Goal: Task Accomplishment & Management: Manage account settings

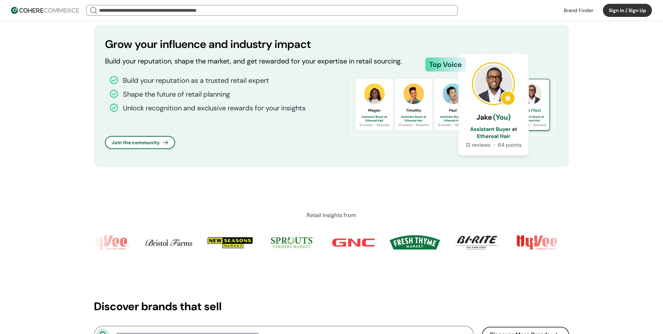
scroll to position [568, 0]
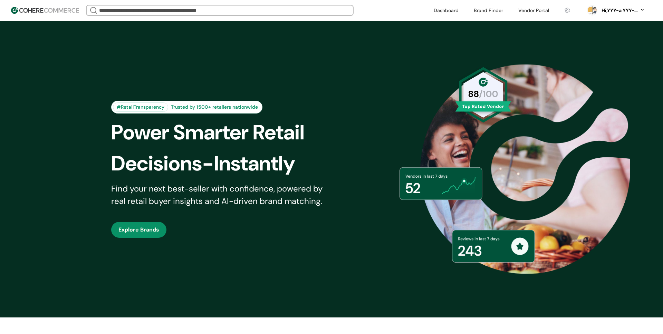
click at [640, 11] on div "Hi, YYY-a YYY-aa" at bounding box center [623, 10] width 45 height 7
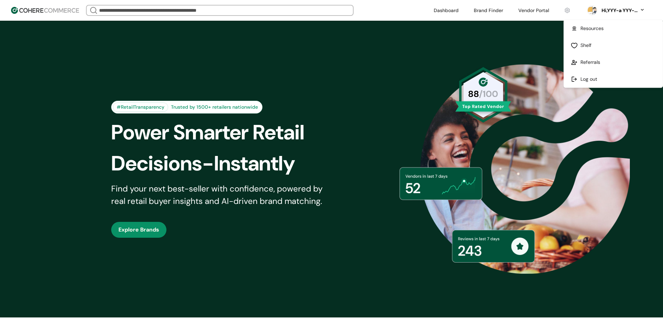
click at [466, 79] on div "#RetailTransparency Trusted by 1500+ retailers nationwide Power Smarter Retail …" at bounding box center [331, 169] width 475 height 263
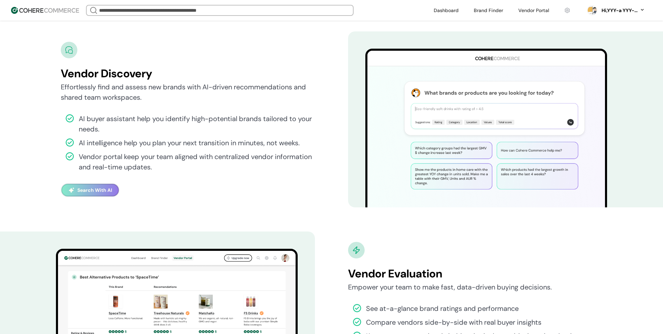
scroll to position [1370, 0]
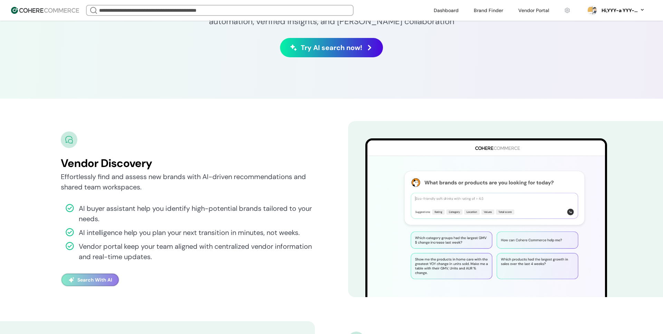
click at [336, 51] on span "Try AI search now!" at bounding box center [332, 47] width 62 height 10
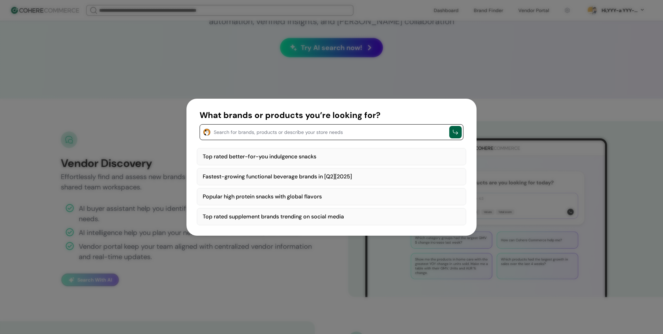
click at [245, 135] on textarea "button" at bounding box center [330, 131] width 232 height 8
click at [279, 157] on div "Top rated better-for-you indulgence snacks" at bounding box center [332, 156] width 270 height 17
type textarea "**********"
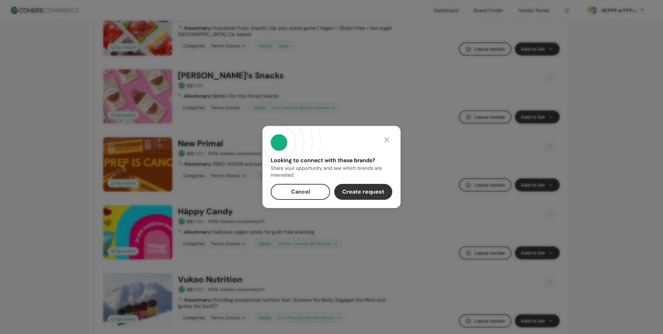
scroll to position [273, 0]
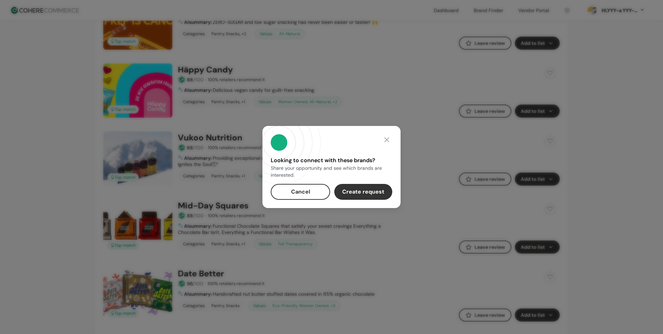
click at [309, 191] on button "Cancel" at bounding box center [300, 192] width 59 height 16
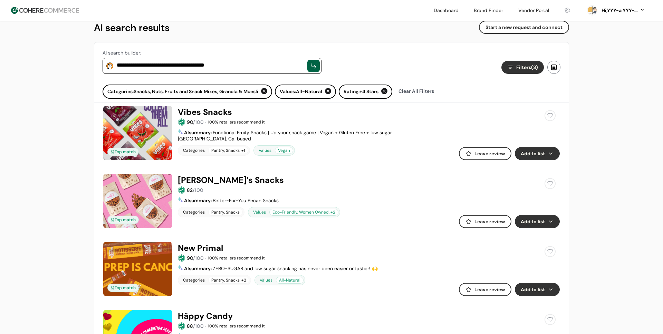
scroll to position [0, 0]
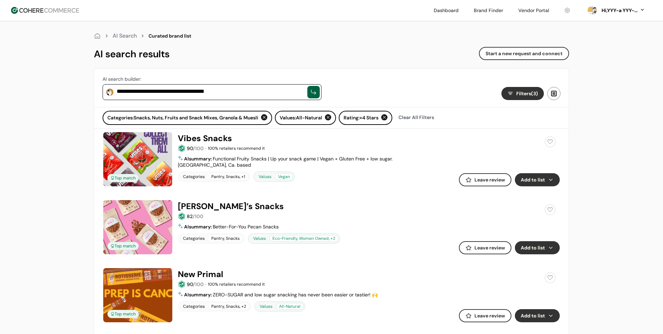
click at [40, 7] on img at bounding box center [45, 10] width 68 height 7
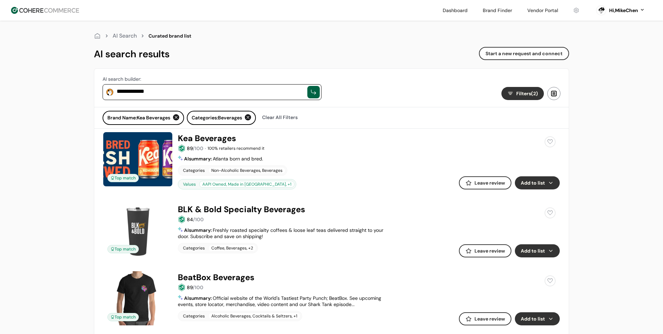
click at [618, 12] on div "Hi, MikeChen" at bounding box center [624, 10] width 29 height 7
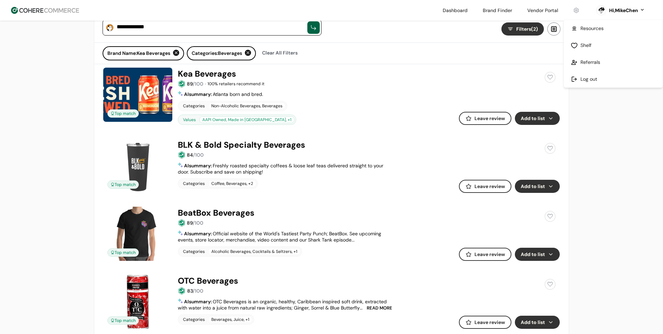
click at [550, 10] on link at bounding box center [542, 10] width 39 height 10
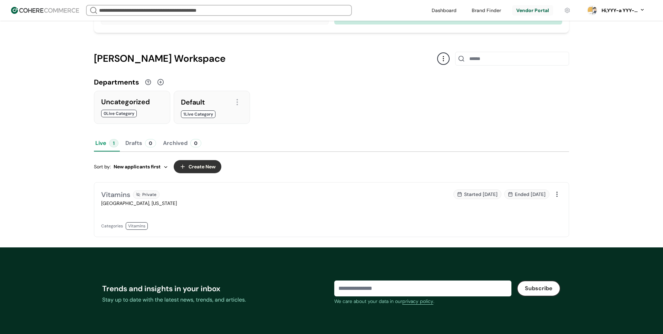
scroll to position [93, 0]
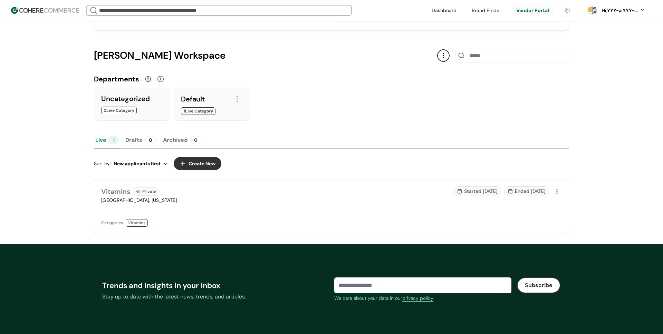
click at [140, 196] on div "Vitamins Private" at bounding box center [214, 192] width 226 height 10
click at [198, 166] on button "Create New" at bounding box center [198, 163] width 48 height 13
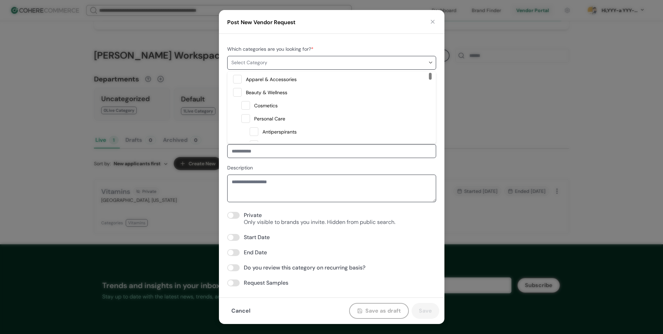
click at [275, 63] on span "Select Category" at bounding box center [330, 62] width 197 height 7
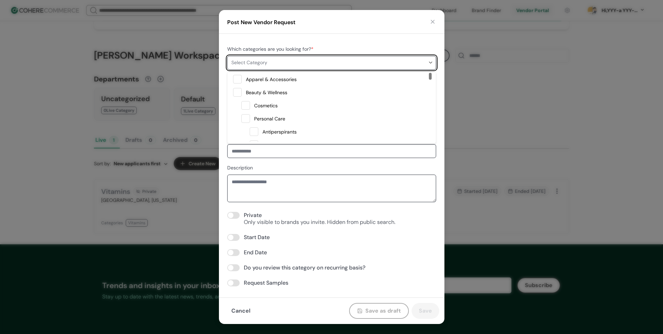
click at [241, 91] on span at bounding box center [237, 92] width 9 height 9
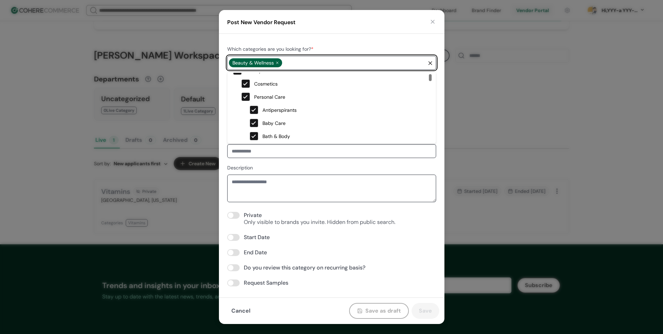
click at [252, 153] on input at bounding box center [331, 151] width 209 height 14
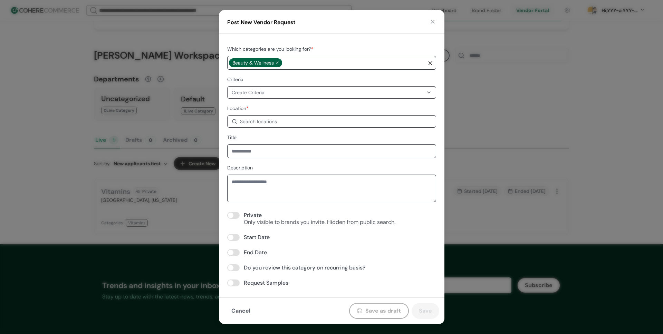
click at [252, 86] on div "Create Criteria" at bounding box center [331, 92] width 209 height 12
click at [259, 89] on div "Create Criteria" at bounding box center [248, 92] width 33 height 7
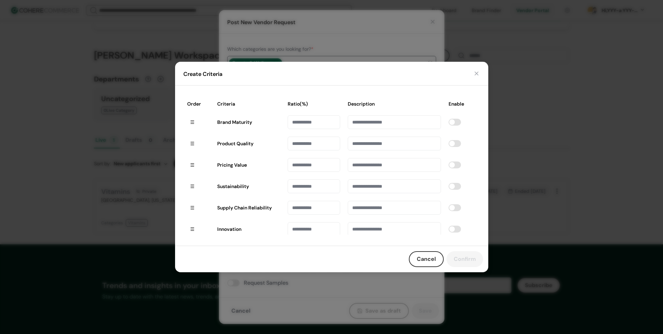
click at [479, 75] on button "button" at bounding box center [476, 73] width 7 height 7
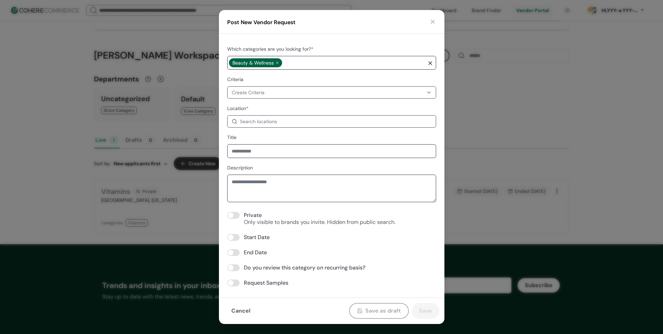
click at [438, 20] on div "Post New Vendor Request" at bounding box center [332, 22] width 226 height 24
click at [434, 21] on button "button" at bounding box center [432, 21] width 7 height 7
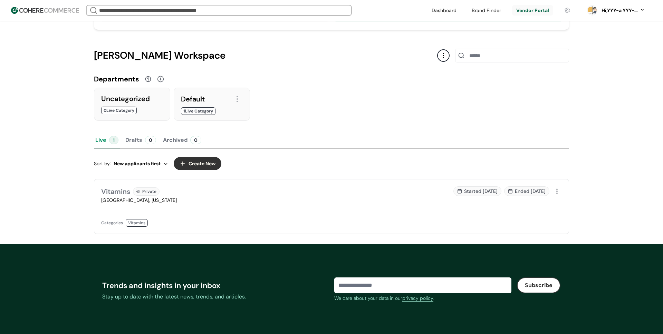
click at [451, 32] on div "Complete your profile - receive better Vendor Request applications 1 tasks left…" at bounding box center [332, 100] width 498 height 289
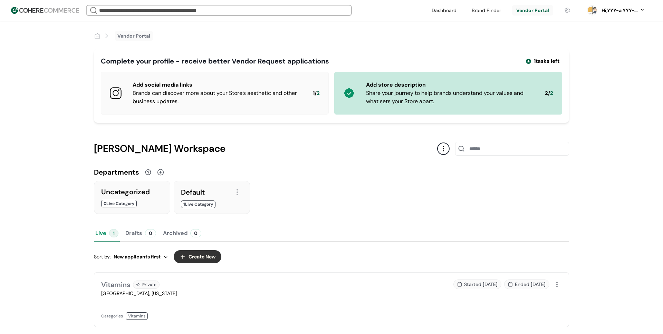
click at [324, 66] on div "Complete your profile - receive better Vendor Request applications" at bounding box center [215, 61] width 228 height 10
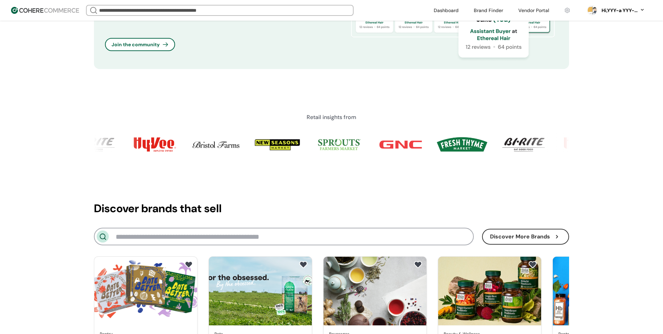
scroll to position [597, 0]
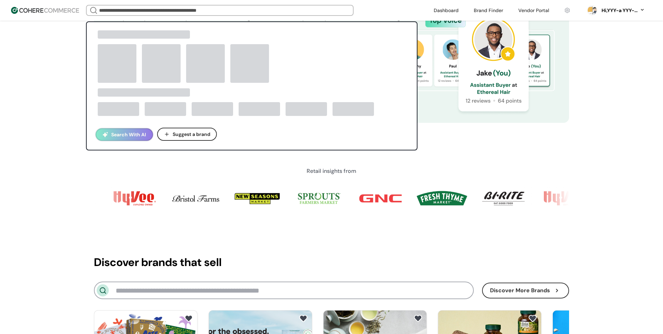
click at [219, 11] on input "search" at bounding box center [220, 11] width 244 height 10
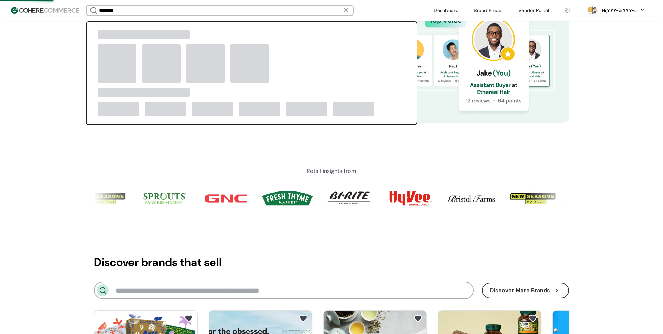
type input "********"
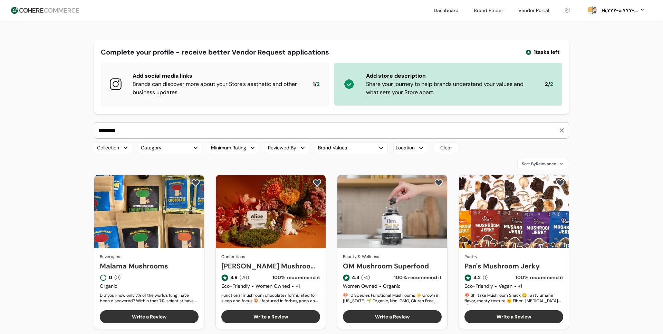
click at [60, 14] on header "Dashboard Brand Finder Vendor Portal Hi, YYY-a YYY-aa Dashboard Brand Finder Ve…" at bounding box center [331, 10] width 663 height 21
click at [72, 11] on img at bounding box center [45, 10] width 68 height 7
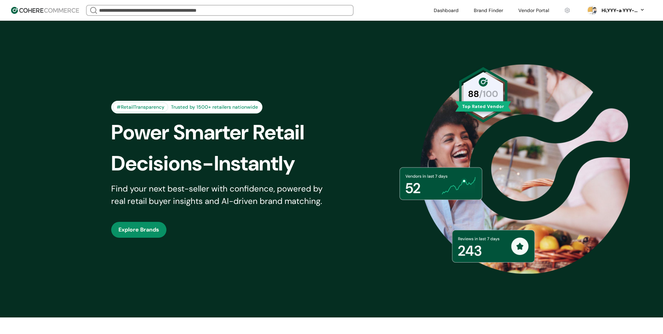
click at [318, 10] on input "search" at bounding box center [220, 11] width 244 height 10
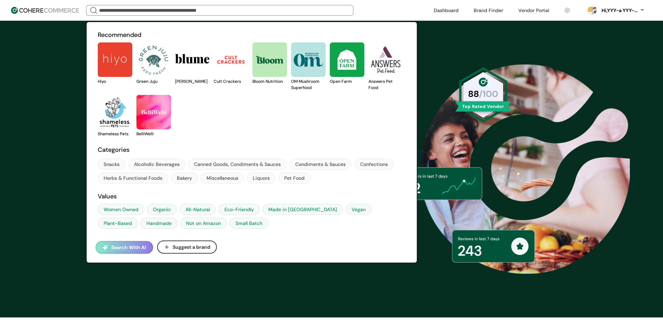
click at [536, 11] on link at bounding box center [533, 10] width 39 height 10
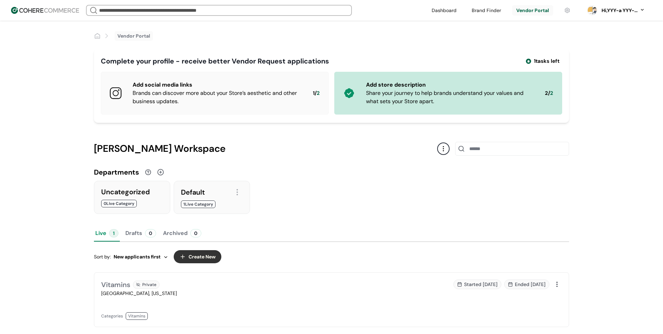
click at [153, 8] on input "search" at bounding box center [219, 11] width 243 height 10
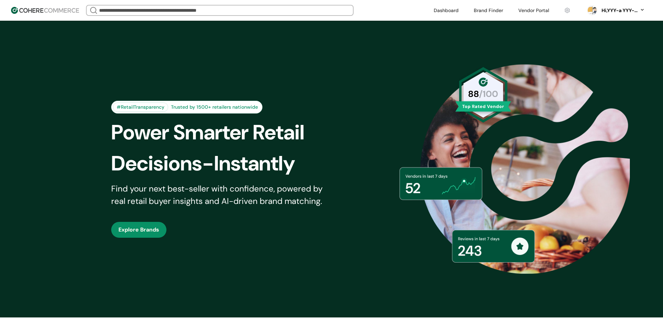
click at [152, 11] on input "search" at bounding box center [220, 11] width 244 height 10
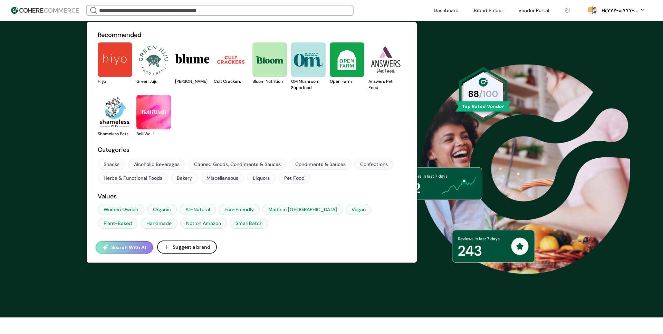
click at [126, 249] on button "Search With AI" at bounding box center [124, 248] width 57 height 12
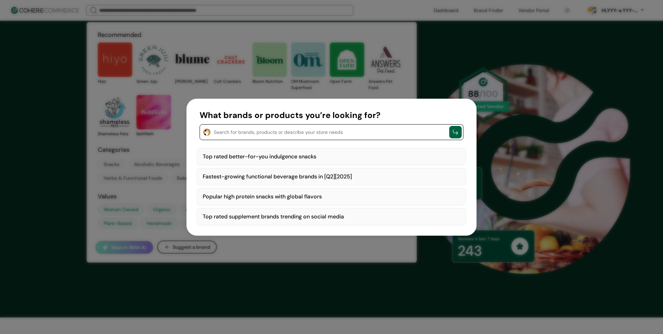
click at [281, 132] on textarea "button" at bounding box center [330, 131] width 232 height 8
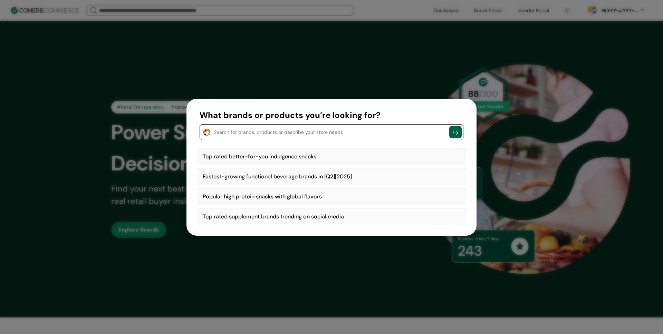
click at [285, 156] on div "Top rated better-for-you indulgence snacks" at bounding box center [332, 156] width 270 height 17
type textarea "**********"
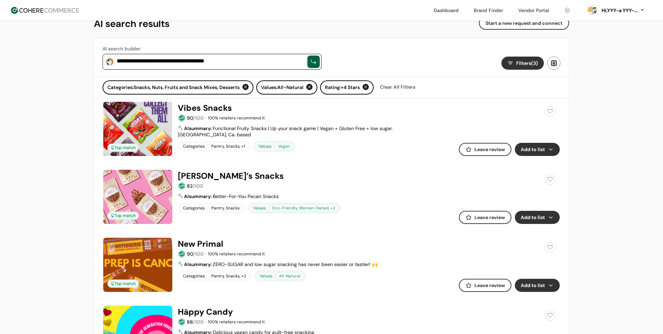
scroll to position [33, 0]
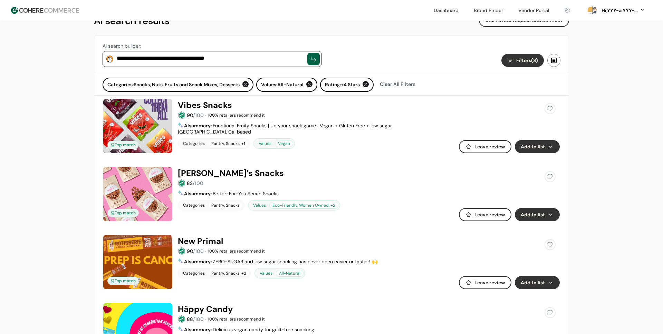
click at [539, 146] on button "Add to list" at bounding box center [537, 146] width 45 height 13
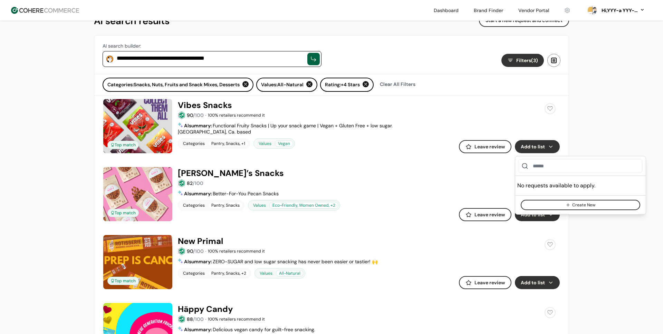
click at [568, 208] on button "Create New" at bounding box center [581, 205] width 120 height 10
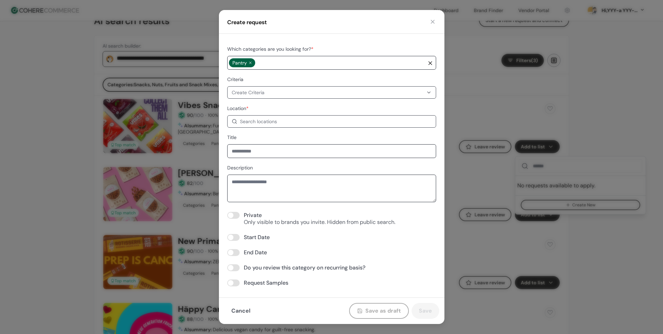
click at [272, 92] on div "Create Criteria" at bounding box center [328, 92] width 192 height 7
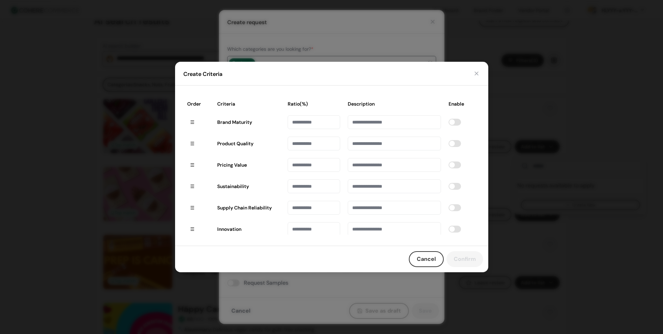
drag, startPoint x: 476, startPoint y: 73, endPoint x: 476, endPoint y: 84, distance: 11.1
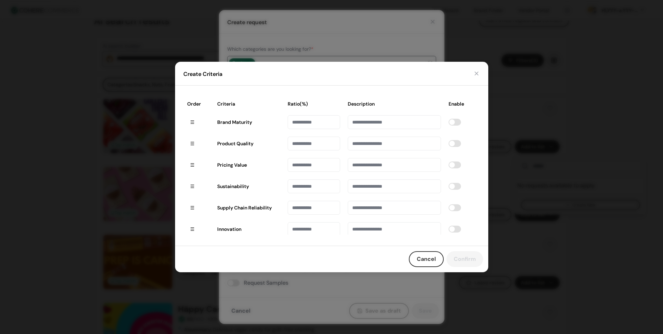
drag, startPoint x: 467, startPoint y: 79, endPoint x: 471, endPoint y: 75, distance: 5.1
drag, startPoint x: 433, startPoint y: 268, endPoint x: 431, endPoint y: 264, distance: 5.3
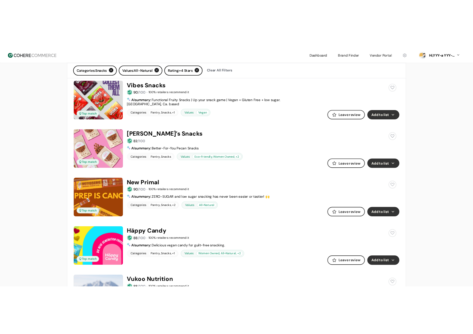
scroll to position [93, 0]
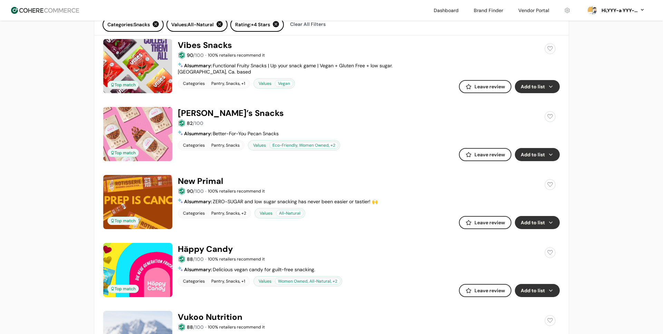
click at [538, 89] on button "Add to list" at bounding box center [537, 86] width 45 height 13
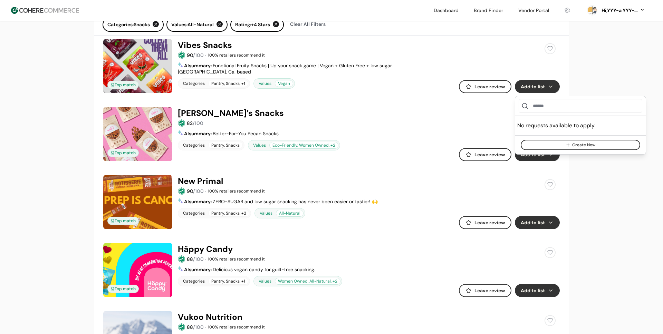
click at [569, 145] on icon "button" at bounding box center [568, 145] width 3 height 0
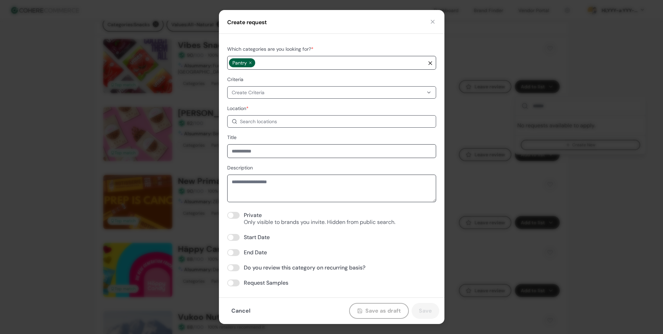
click at [283, 149] on div at bounding box center [279, 143] width 34 height 34
click at [281, 157] on div "Looking to connect with these brands?" at bounding box center [332, 161] width 122 height 8
drag, startPoint x: 251, startPoint y: 152, endPoint x: 238, endPoint y: 149, distance: 13.3
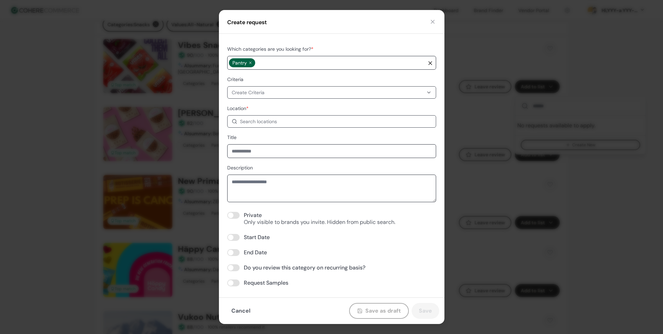
click at [379, 133] on div "Looking to connect with these brands? Share your opportunity and see which bran…" at bounding box center [332, 167] width 138 height 82
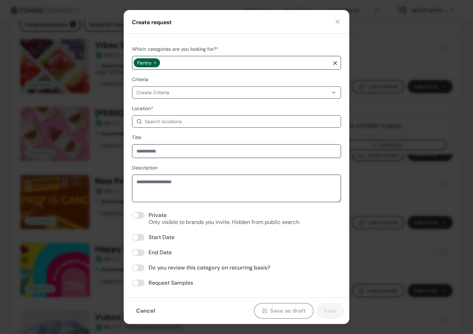
drag, startPoint x: 211, startPoint y: 89, endPoint x: 208, endPoint y: 89, distance: 3.5
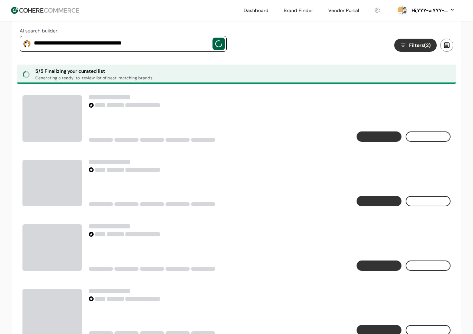
scroll to position [49, 0]
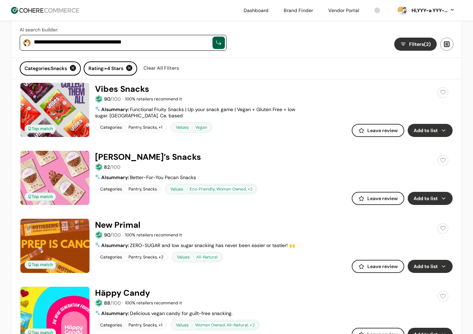
drag, startPoint x: 428, startPoint y: 131, endPoint x: 410, endPoint y: 128, distance: 18.2
click at [428, 132] on button "Add to list" at bounding box center [430, 130] width 45 height 13
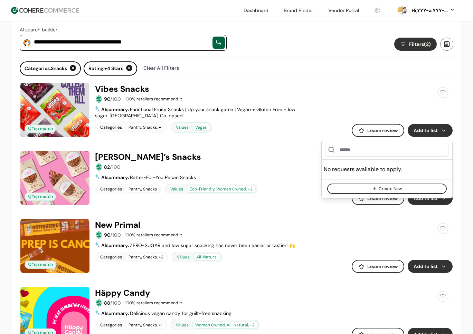
click at [385, 187] on button "Create New" at bounding box center [387, 189] width 120 height 10
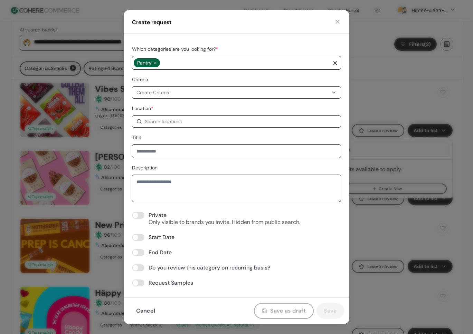
click at [191, 94] on div "Create Criteria" at bounding box center [232, 92] width 192 height 7
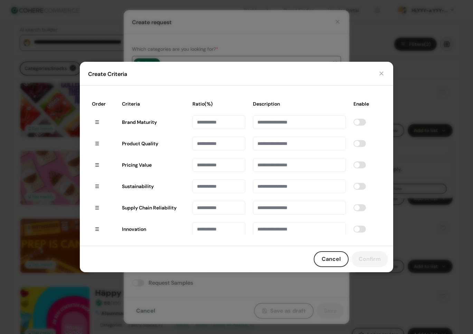
click at [381, 74] on button "button" at bounding box center [381, 73] width 7 height 7
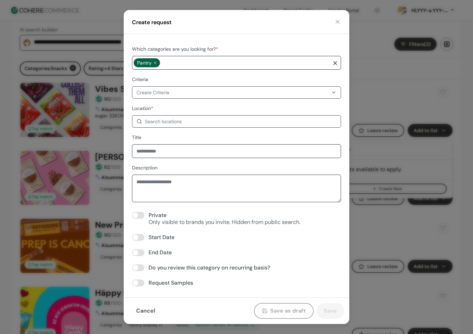
click at [218, 124] on div "Search locations" at bounding box center [241, 121] width 192 height 7
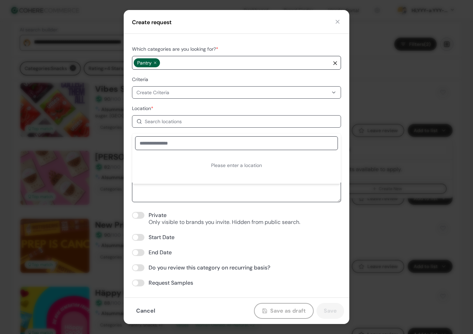
click at [205, 131] on div at bounding box center [184, 142] width 50 height 50
click at [205, 139] on div at bounding box center [184, 142] width 50 height 50
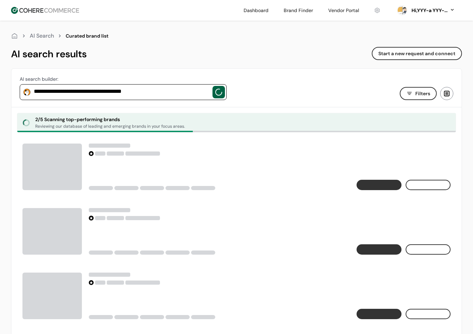
scroll to position [49, 0]
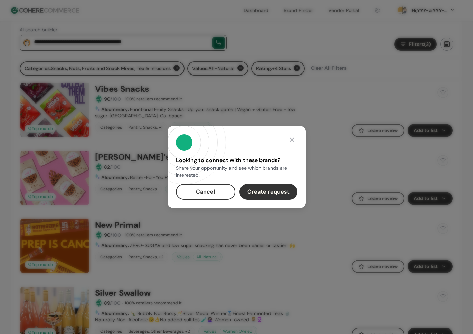
click at [225, 193] on button "Cancel" at bounding box center [205, 192] width 59 height 16
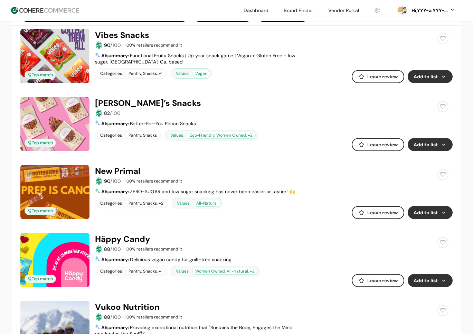
scroll to position [101, 0]
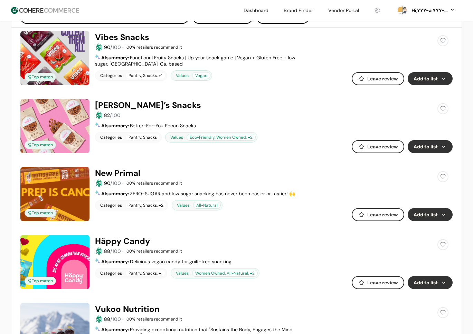
click at [425, 81] on button "Add to list" at bounding box center [430, 78] width 45 height 13
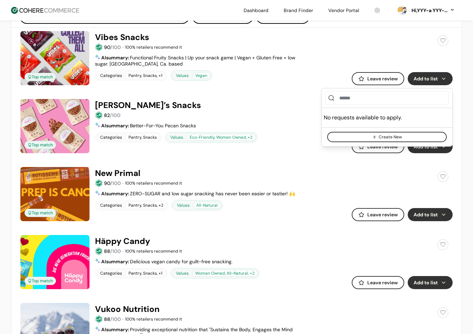
click at [387, 136] on button "Create New" at bounding box center [387, 137] width 120 height 10
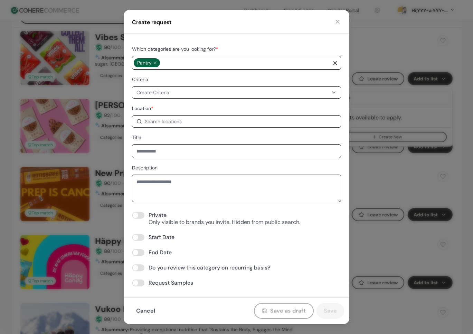
click at [191, 97] on div "Create Criteria" at bounding box center [236, 92] width 209 height 12
click at [185, 95] on div "Create Criteria" at bounding box center [232, 92] width 192 height 7
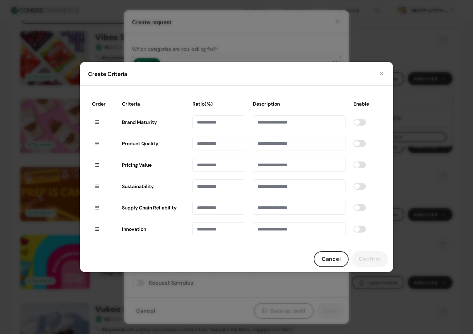
click at [382, 71] on button "button" at bounding box center [381, 73] width 7 height 7
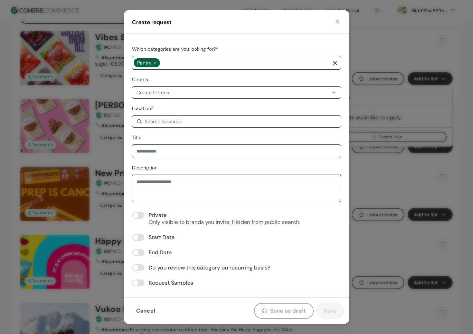
click at [199, 117] on div "Search locations" at bounding box center [236, 121] width 209 height 12
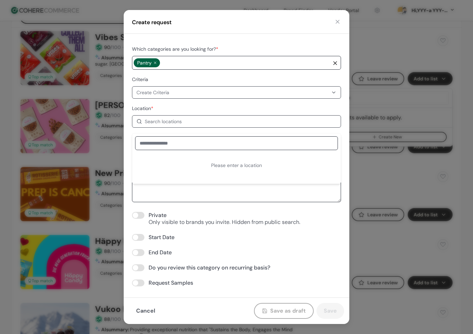
click at [201, 124] on div "Search locations" at bounding box center [241, 121] width 192 height 7
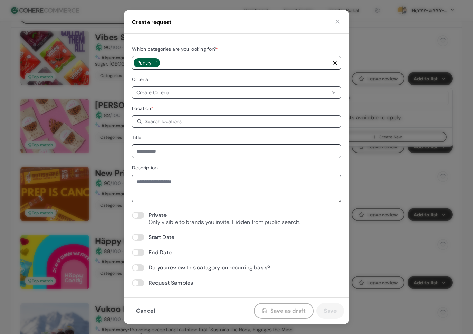
click at [199, 98] on div "Create Criteria" at bounding box center [236, 92] width 209 height 12
click at [198, 94] on div "Create Criteria" at bounding box center [232, 92] width 192 height 7
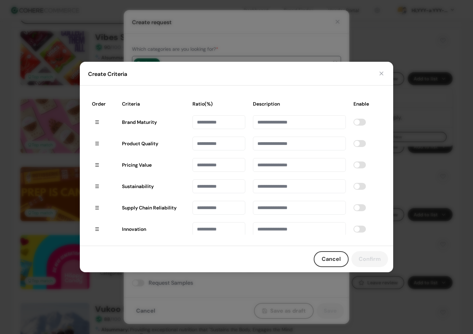
click at [381, 75] on button "button" at bounding box center [381, 73] width 7 height 7
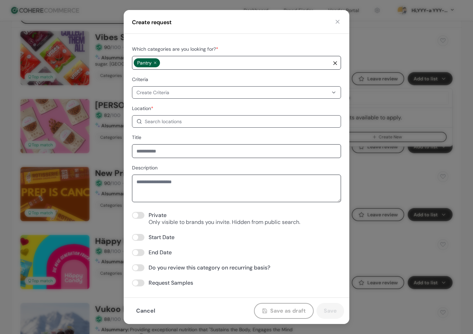
click at [163, 119] on div "Search locations" at bounding box center [163, 121] width 37 height 7
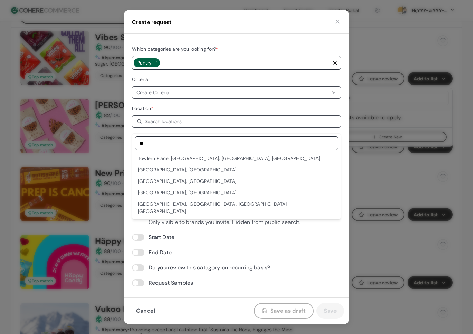
type input "**"
click at [167, 167] on div "PA, USA" at bounding box center [236, 170] width 197 height 7
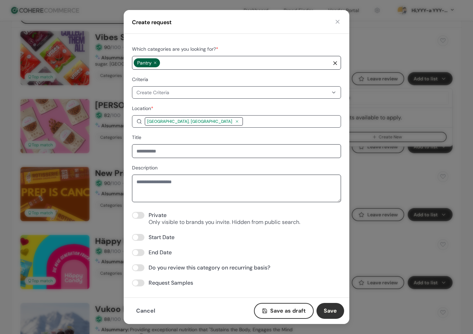
click at [169, 152] on input at bounding box center [236, 151] width 209 height 14
type input "***"
click at [141, 217] on span at bounding box center [138, 215] width 12 height 7
click at [167, 196] on textarea "Description" at bounding box center [236, 189] width 209 height 28
type textarea "*******"
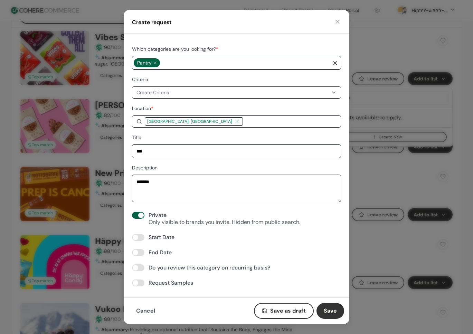
click at [331, 311] on button "Save" at bounding box center [330, 311] width 28 height 16
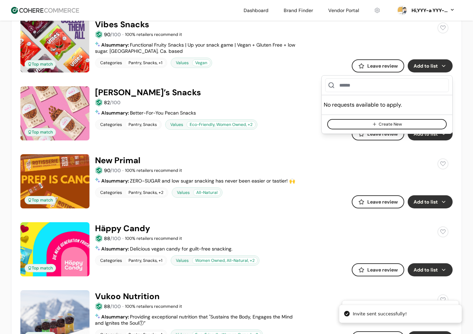
scroll to position [108, 0]
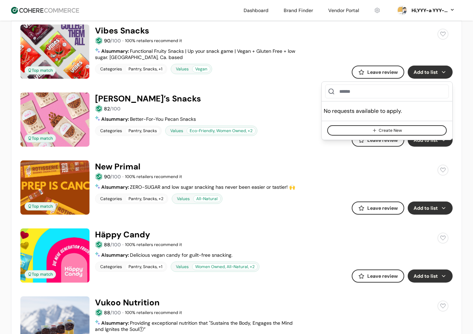
click at [323, 25] on link at bounding box center [236, 25] width 432 height 0
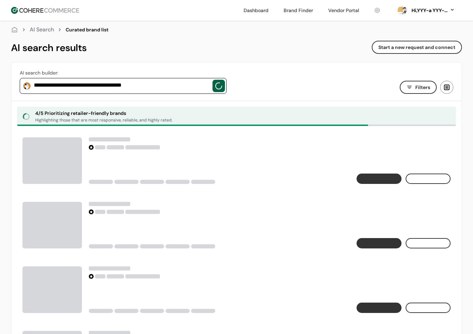
scroll to position [10, 0]
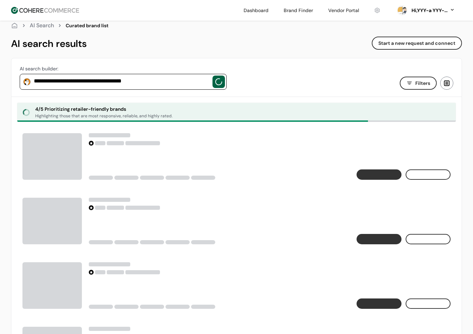
click at [325, 79] on div "Filters" at bounding box center [350, 87] width 224 height 20
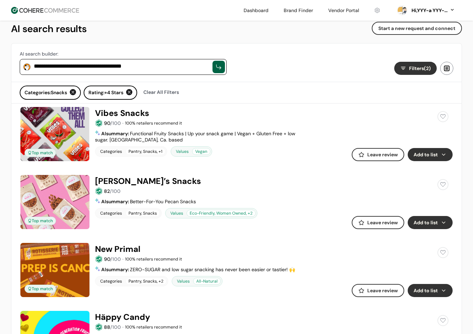
scroll to position [38, 0]
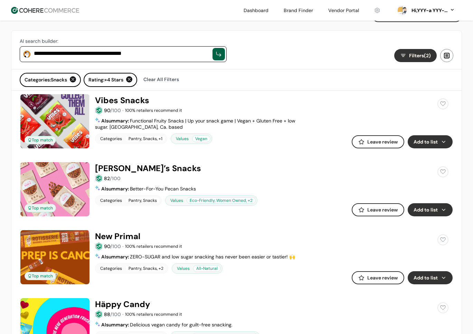
click at [435, 145] on button "Add to list" at bounding box center [430, 141] width 45 height 13
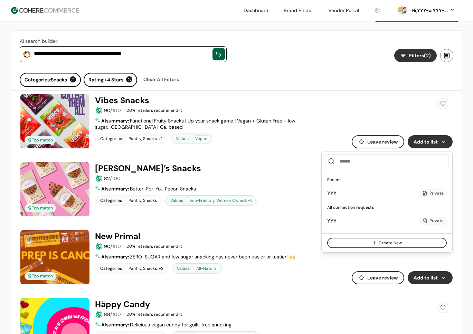
click at [409, 192] on div "Add" at bounding box center [408, 193] width 15 height 8
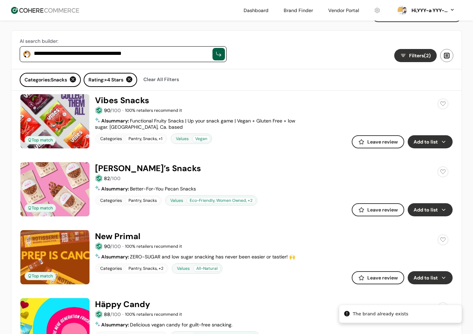
click at [443, 145] on button "Add to list" at bounding box center [430, 141] width 45 height 13
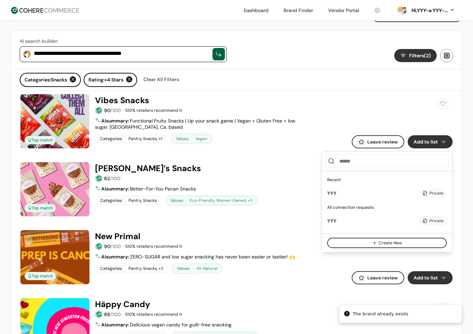
click at [413, 192] on div "Add" at bounding box center [408, 193] width 15 height 8
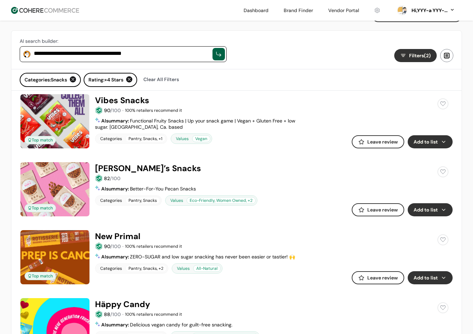
click at [444, 211] on button "Add to list" at bounding box center [430, 210] width 45 height 13
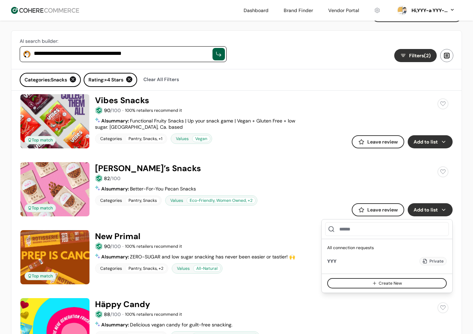
click at [409, 263] on div "Add" at bounding box center [408, 261] width 15 height 8
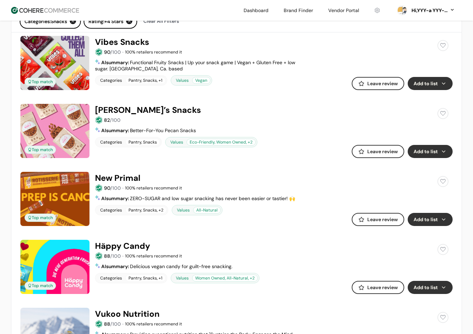
scroll to position [0, 0]
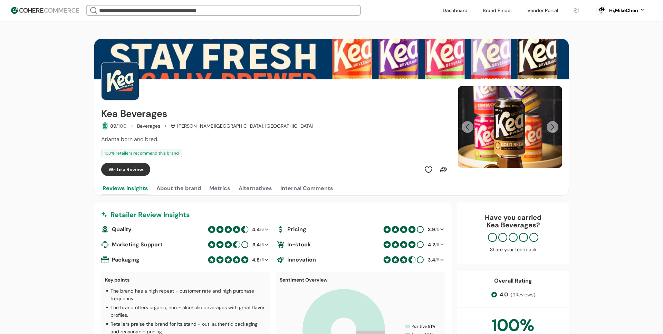
click at [66, 13] on img at bounding box center [45, 10] width 68 height 7
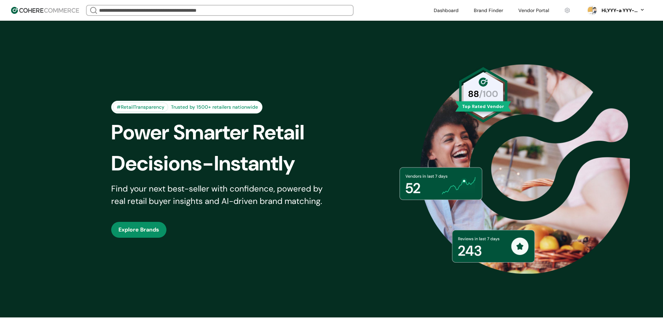
click at [394, 84] on div "#RetailTransparency Trusted by 1500+ retailers nationwide Power Smarter Retail …" at bounding box center [331, 169] width 475 height 263
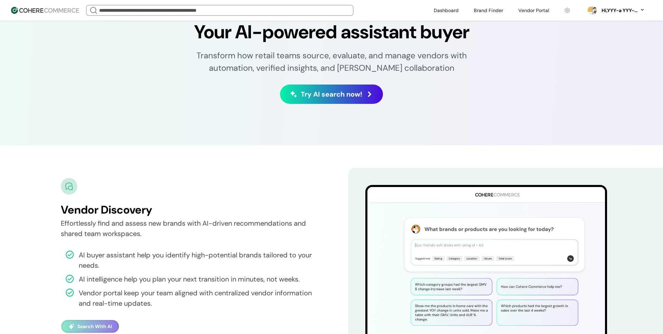
scroll to position [1307, 0]
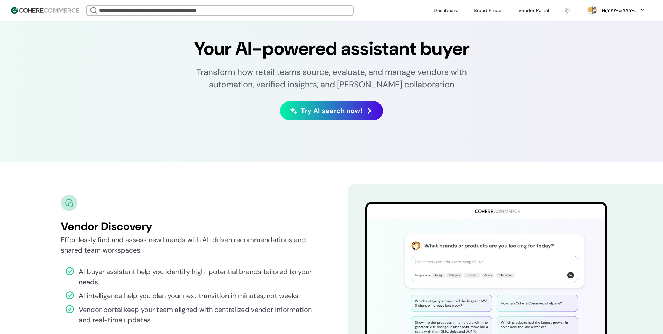
click at [343, 112] on span "Try AI search now!" at bounding box center [332, 111] width 62 height 10
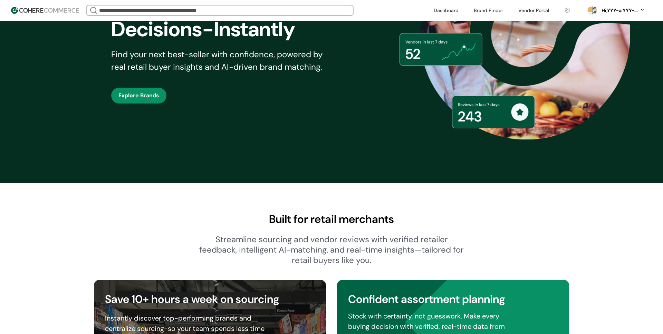
scroll to position [40, 0]
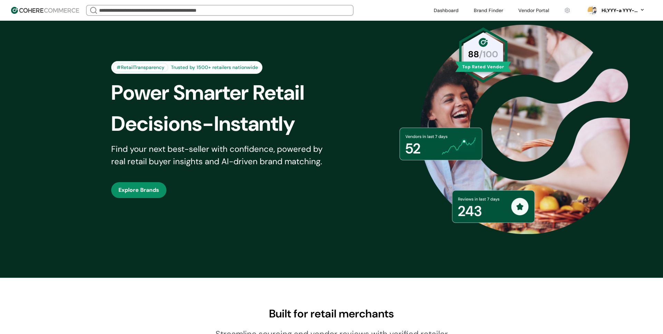
click at [566, 11] on link at bounding box center [567, 10] width 15 height 10
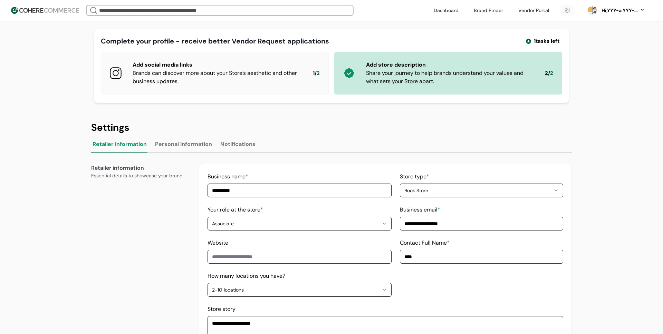
click at [259, 15] on input "search" at bounding box center [220, 11] width 244 height 10
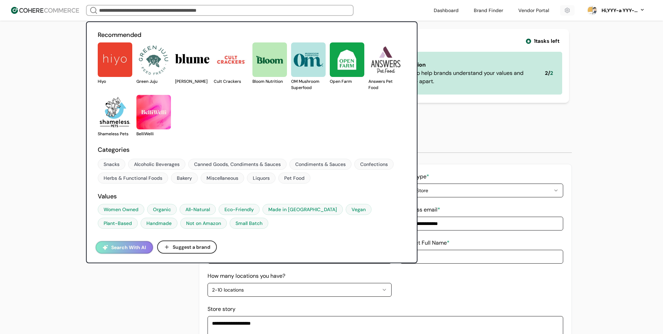
click at [136, 245] on button "Search With AI" at bounding box center [124, 248] width 57 height 12
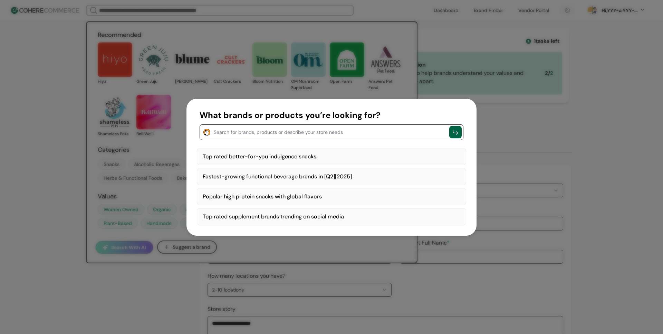
click at [258, 135] on textarea "button" at bounding box center [330, 131] width 232 height 8
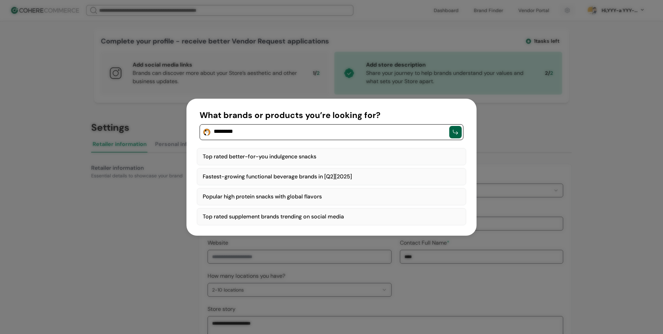
click at [200, 109] on button "What brands or products you’re looking for? ********" at bounding box center [332, 124] width 264 height 31
type textarea "********"
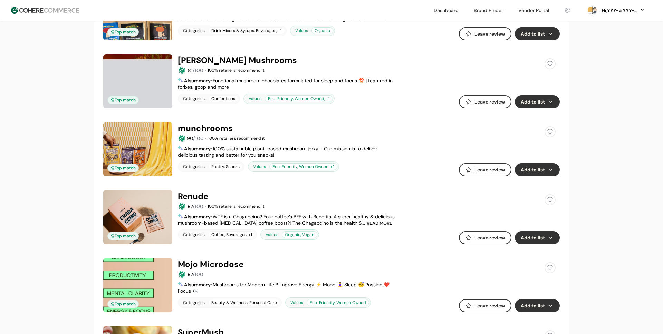
scroll to position [202, 0]
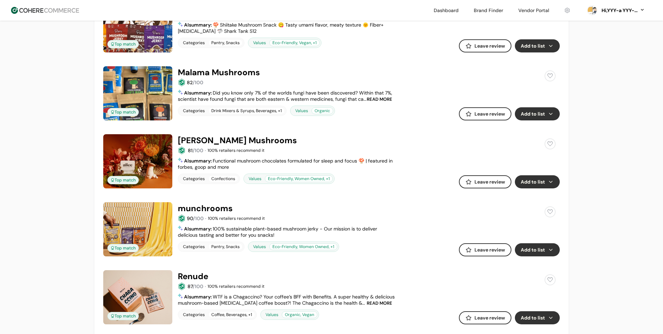
click at [544, 117] on button "Add to list" at bounding box center [537, 113] width 45 height 13
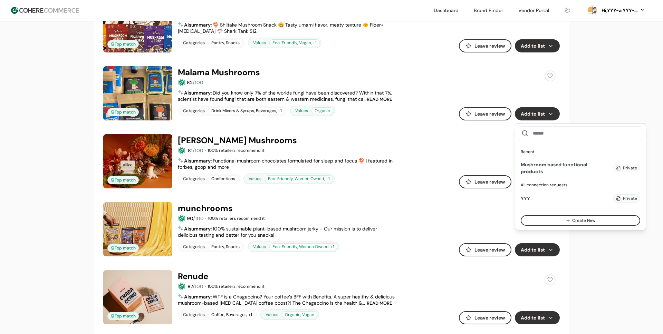
click at [576, 169] on div "Mushroom based functional products" at bounding box center [557, 168] width 72 height 14
drag, startPoint x: 556, startPoint y: 170, endPoint x: 522, endPoint y: 163, distance: 34.8
click at [522, 163] on div "Mushroom based functional products" at bounding box center [557, 168] width 72 height 14
click at [548, 168] on div "Mushroom based functional products" at bounding box center [557, 168] width 72 height 14
drag, startPoint x: 554, startPoint y: 169, endPoint x: 519, endPoint y: 163, distance: 35.4
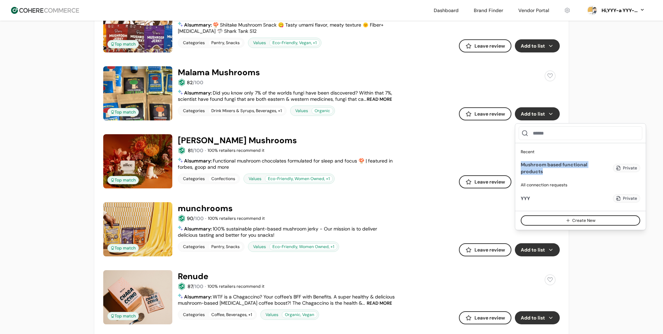
click at [519, 163] on div "Mushroom based functional products Add Private" at bounding box center [581, 168] width 126 height 19
click at [534, 167] on div "Mushroom based functional products" at bounding box center [557, 168] width 72 height 14
drag, startPoint x: 559, startPoint y: 172, endPoint x: 526, endPoint y: 165, distance: 33.8
click at [523, 162] on div "Mushroom based functional products" at bounding box center [557, 168] width 72 height 14
click at [541, 170] on div "Mushroom based functional products" at bounding box center [557, 168] width 72 height 14
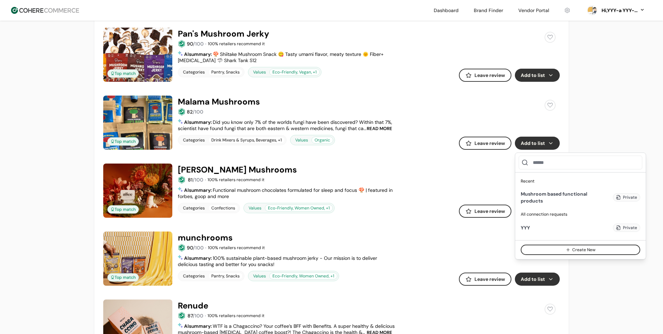
scroll to position [146, 0]
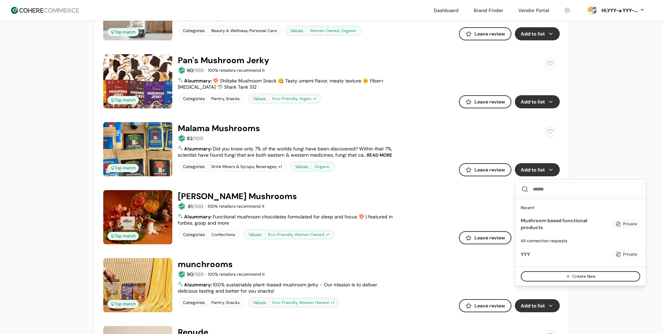
click at [554, 102] on button "Add to list" at bounding box center [537, 101] width 45 height 13
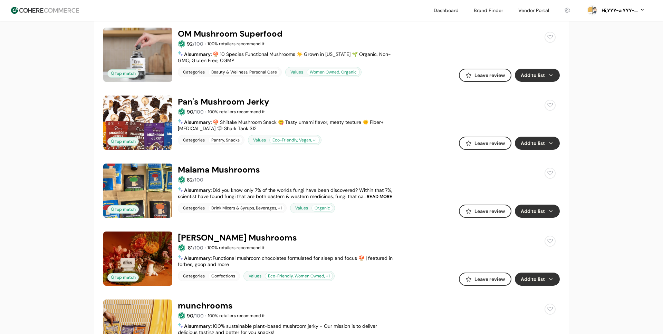
scroll to position [97, 0]
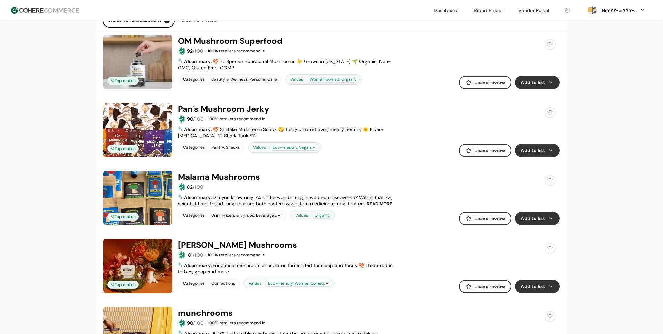
click at [548, 80] on button "Add to list" at bounding box center [537, 82] width 45 height 13
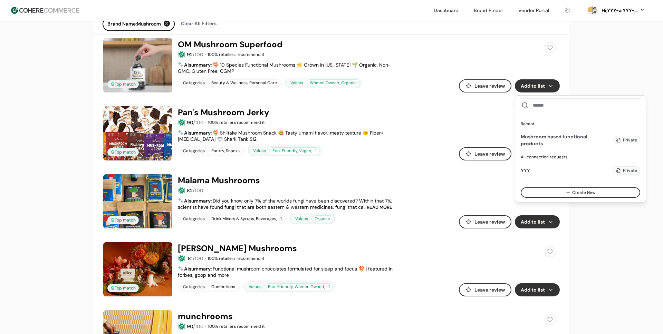
scroll to position [92, 0]
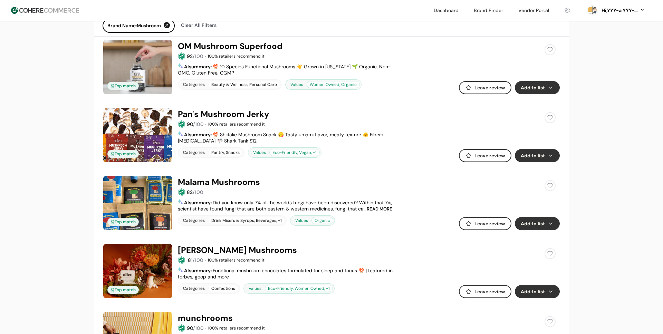
click at [523, 12] on link at bounding box center [533, 10] width 39 height 10
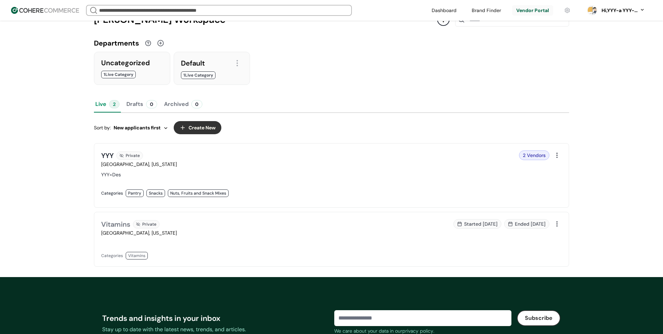
scroll to position [132, 0]
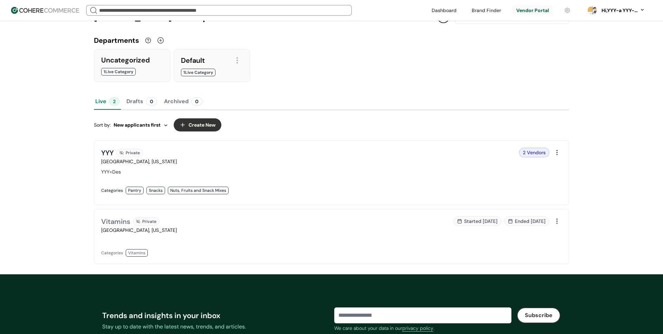
click at [129, 103] on button "Drafts 0" at bounding box center [142, 101] width 34 height 17
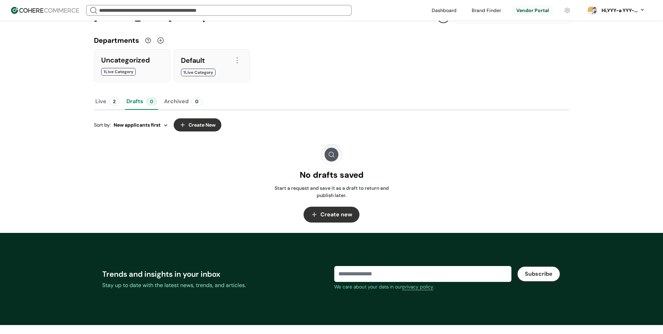
click at [112, 103] on div "2" at bounding box center [114, 101] width 10 height 8
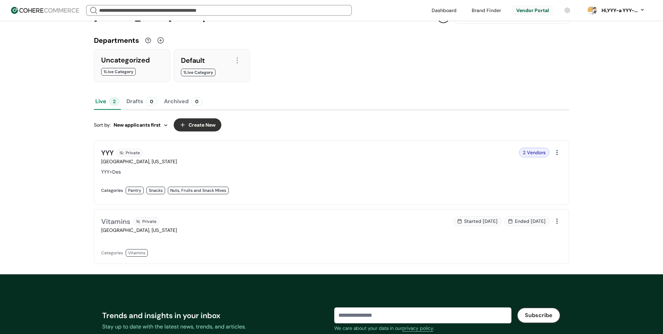
click at [138, 125] on span "New applicants first" at bounding box center [137, 125] width 47 height 7
click at [141, 127] on span "New applicants first" at bounding box center [137, 125] width 47 height 7
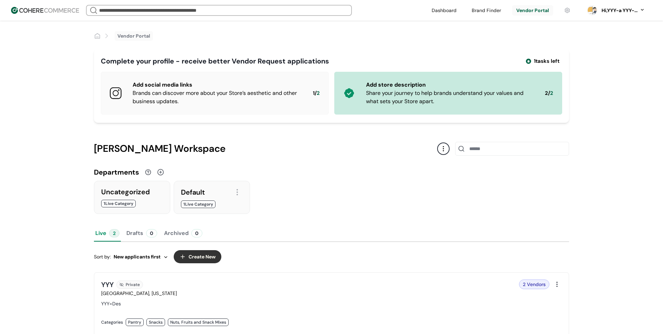
scroll to position [35, 0]
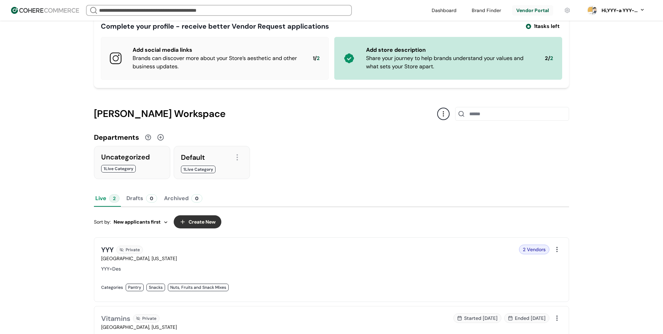
click at [447, 113] on div at bounding box center [443, 114] width 12 height 12
click at [454, 129] on link "Edit public page" at bounding box center [468, 131] width 37 height 7
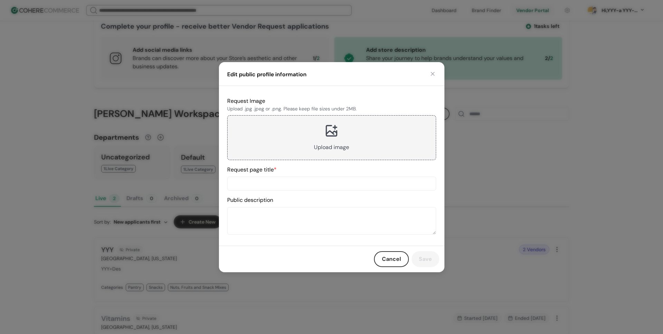
click at [433, 72] on button "button" at bounding box center [432, 73] width 7 height 7
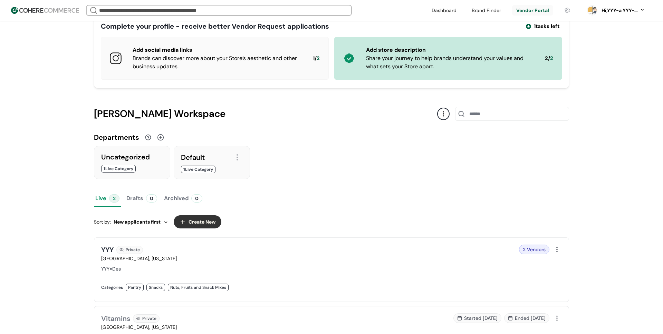
click at [441, 111] on div at bounding box center [443, 114] width 12 height 12
click at [478, 141] on div "View public page" at bounding box center [466, 145] width 55 height 14
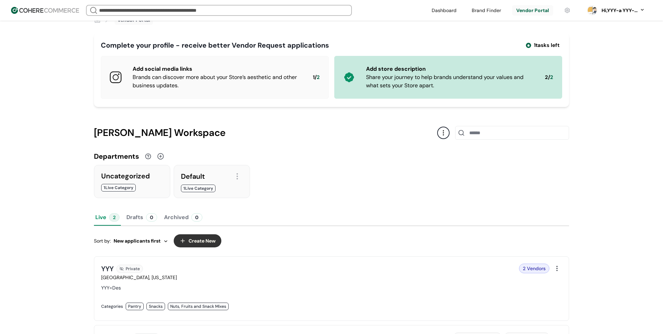
scroll to position [17, 0]
click at [443, 134] on div at bounding box center [443, 132] width 12 height 12
click at [466, 161] on link "View public page" at bounding box center [469, 163] width 39 height 7
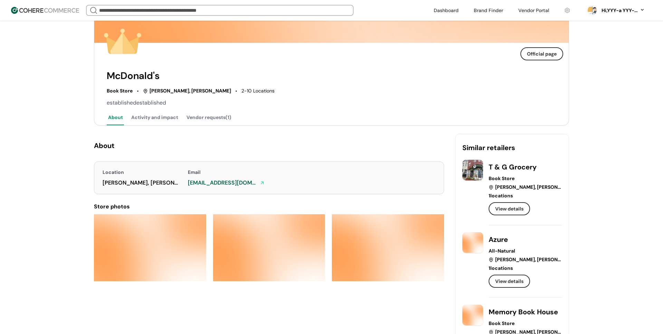
scroll to position [48, 0]
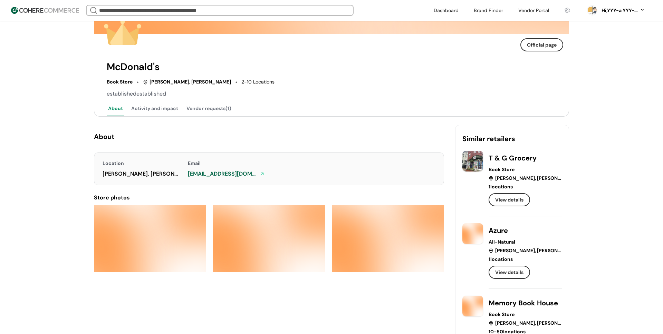
click at [162, 110] on button "Activity and impact" at bounding box center [155, 109] width 50 height 14
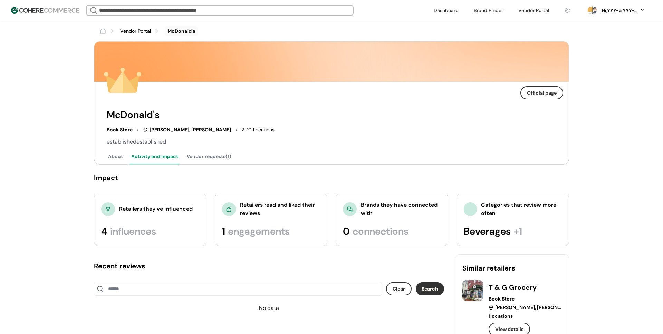
click at [209, 156] on button "Vendor requests(1)" at bounding box center [209, 157] width 48 height 14
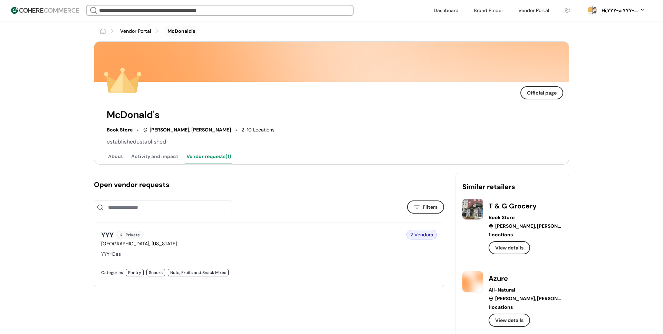
click at [293, 93] on div at bounding box center [312, 80] width 417 height 37
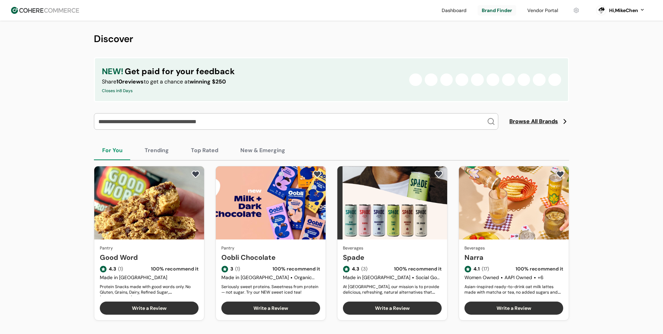
scroll to position [322, 0]
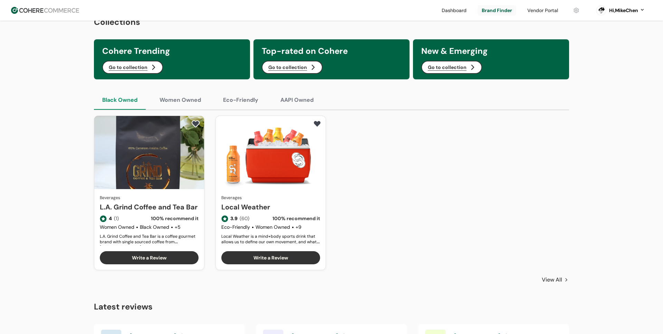
click at [540, 9] on link at bounding box center [542, 10] width 39 height 10
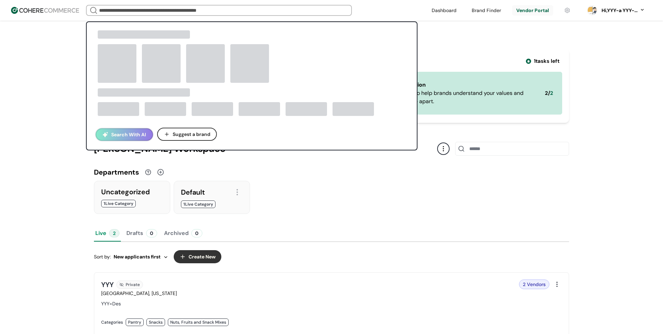
click at [148, 14] on input "search" at bounding box center [219, 11] width 243 height 10
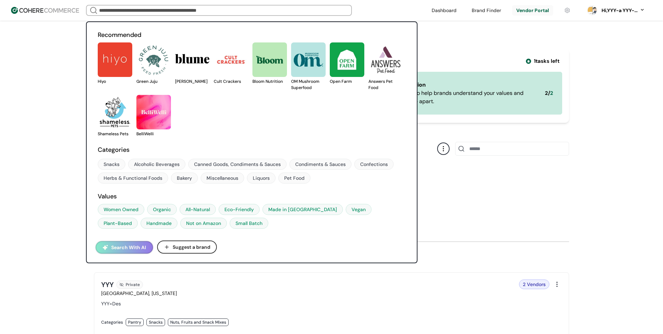
click at [133, 248] on button "Search With AI" at bounding box center [124, 248] width 57 height 12
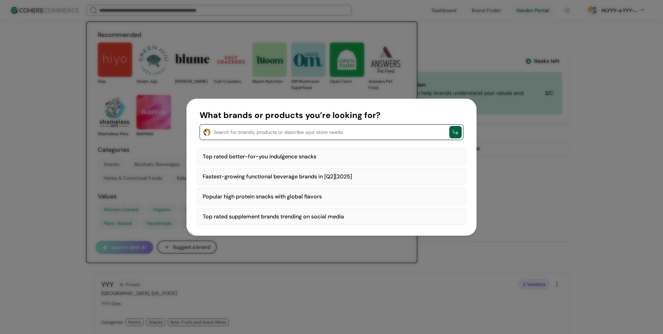
click at [266, 159] on div "Top rated better-for-you indulgence snacks" at bounding box center [332, 156] width 270 height 17
type textarea "**********"
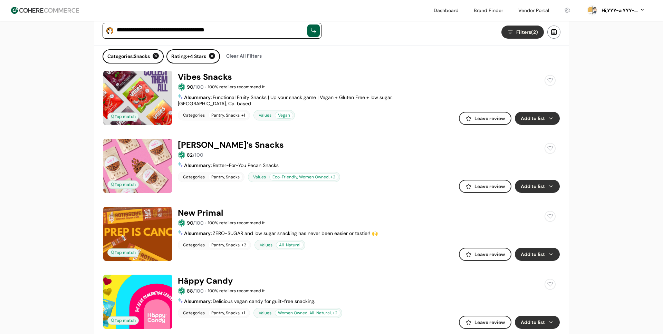
scroll to position [65, 0]
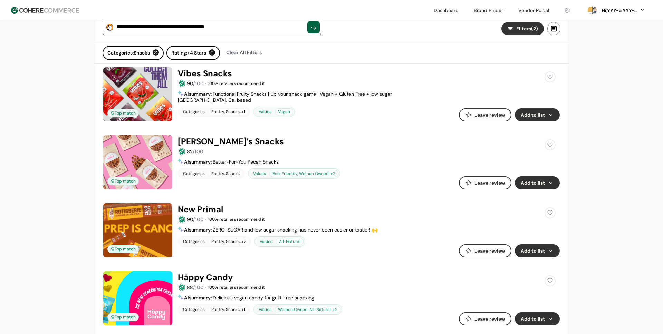
click at [527, 119] on button "Add to list" at bounding box center [537, 114] width 45 height 13
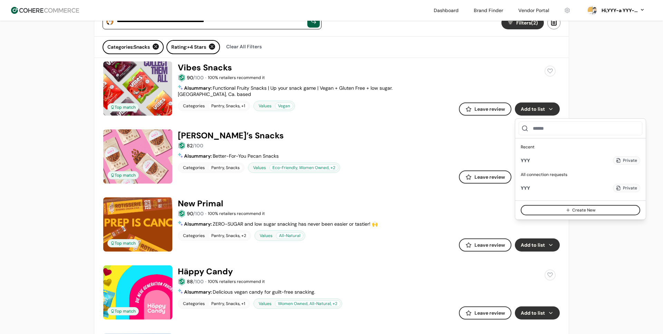
scroll to position [72, 0]
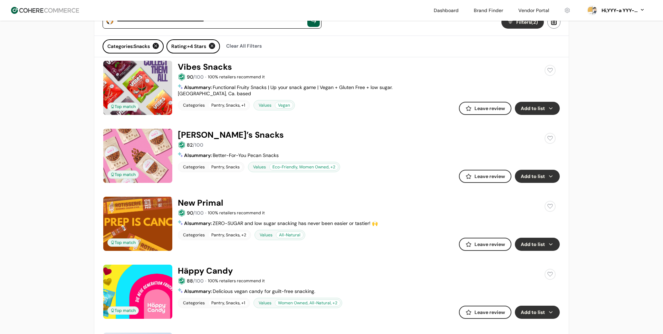
click at [548, 110] on button "Add to list" at bounding box center [537, 108] width 45 height 13
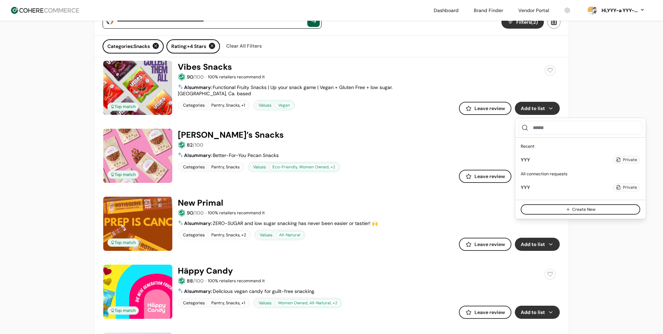
click at [606, 159] on div "Add" at bounding box center [602, 160] width 15 height 8
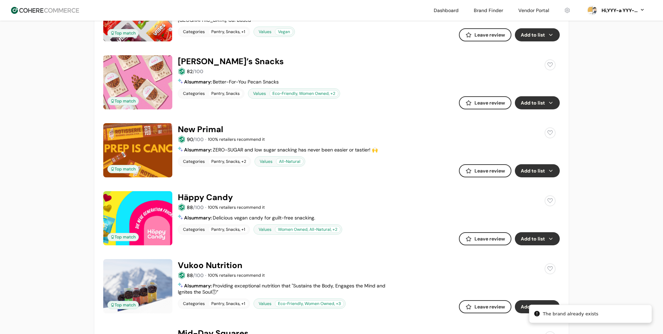
scroll to position [172, 0]
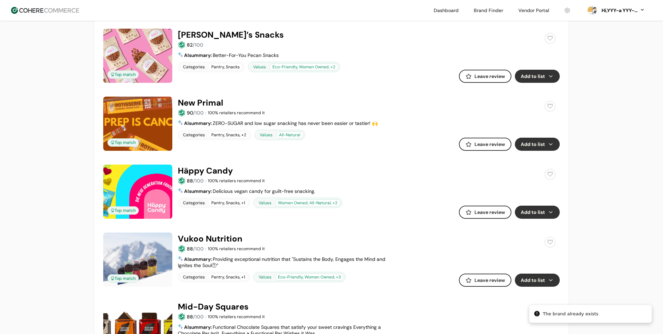
click at [544, 212] on button "Add to list" at bounding box center [537, 212] width 45 height 13
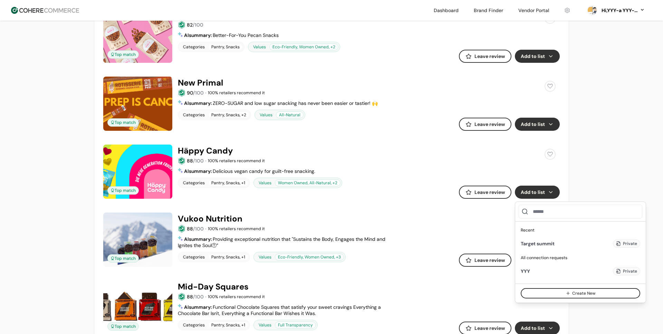
scroll to position [214, 0]
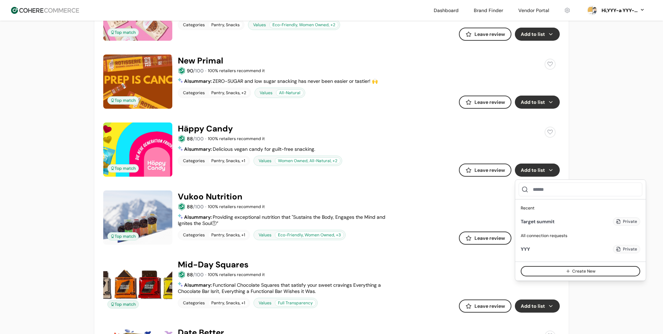
click at [605, 221] on div "Add" at bounding box center [602, 222] width 15 height 8
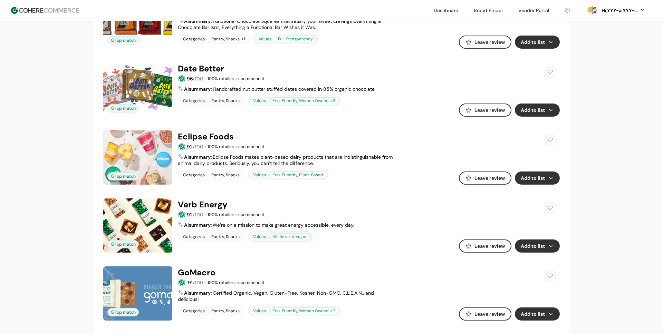
scroll to position [482, 0]
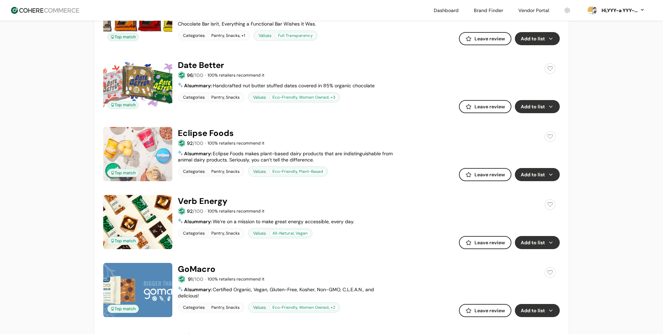
click at [552, 178] on button "Add to list" at bounding box center [537, 174] width 45 height 13
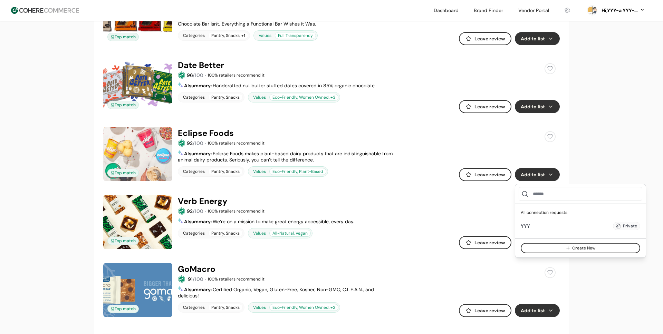
click at [587, 171] on div "**********" at bounding box center [331, 271] width 663 height 1506
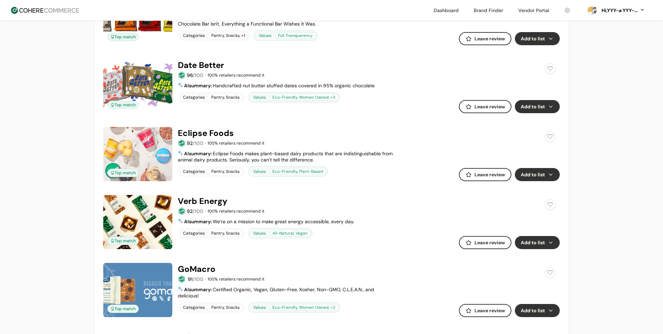
click at [546, 240] on button "Add to list" at bounding box center [537, 242] width 45 height 13
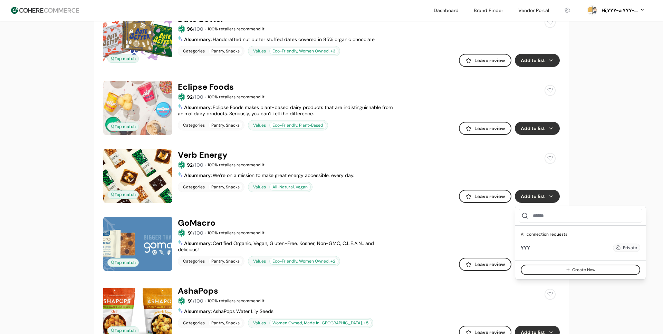
scroll to position [531, 0]
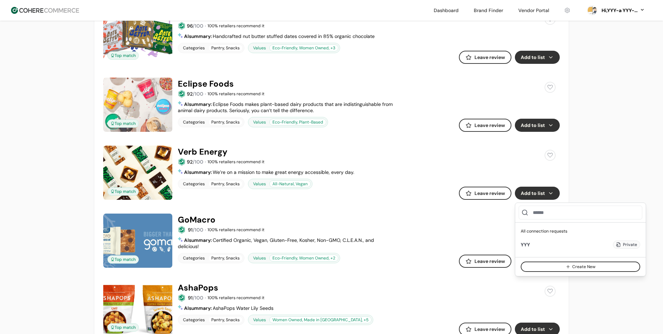
click at [592, 181] on div "**********" at bounding box center [331, 222] width 663 height 1506
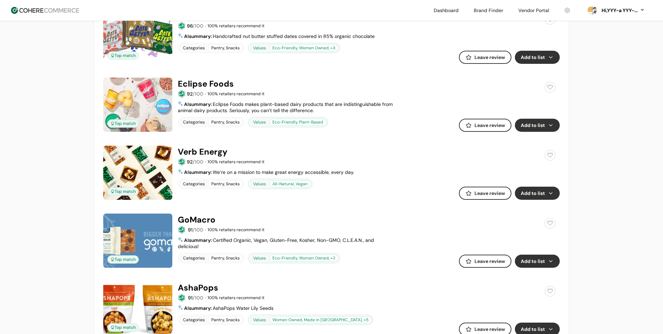
click at [550, 124] on button "Add to list" at bounding box center [537, 125] width 45 height 13
click at [574, 118] on div "**********" at bounding box center [332, 233] width 498 height 1486
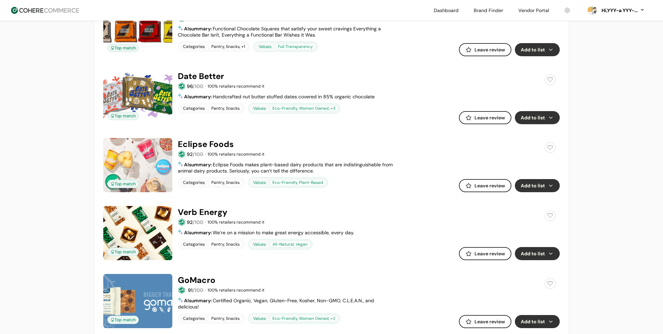
scroll to position [453, 0]
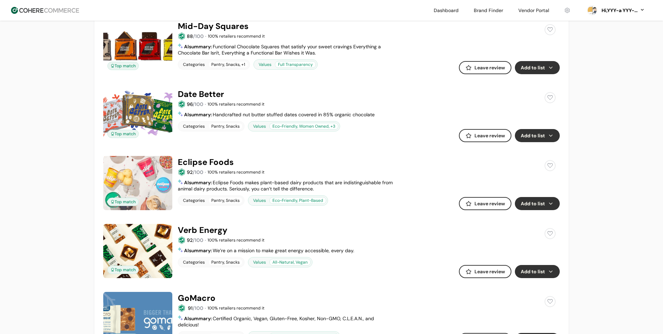
click at [541, 68] on button "Add to list" at bounding box center [537, 67] width 45 height 13
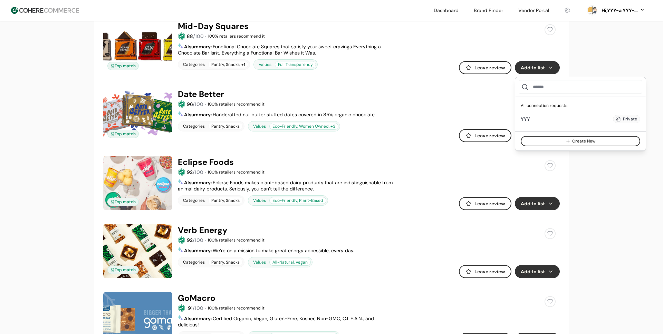
click at [579, 73] on div "**********" at bounding box center [332, 311] width 498 height 1486
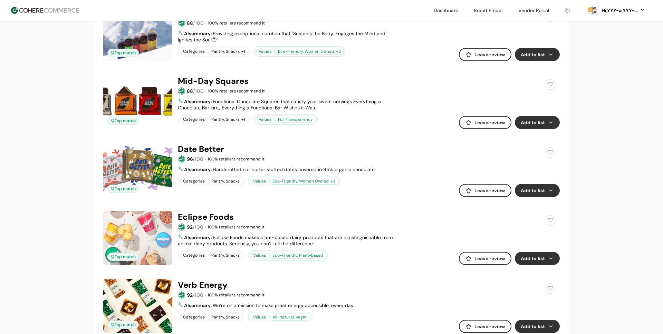
scroll to position [320, 0]
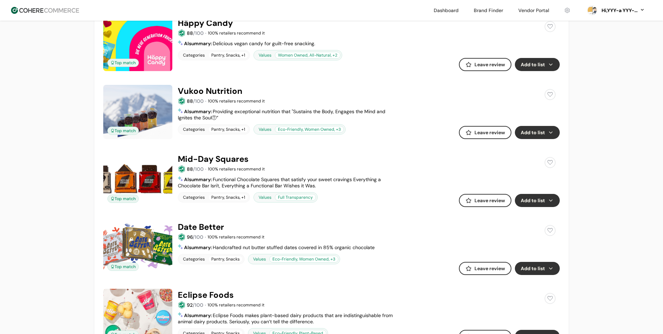
click at [545, 64] on button "Add to list" at bounding box center [537, 64] width 45 height 13
